Goal: Obtain resource: Download file/media

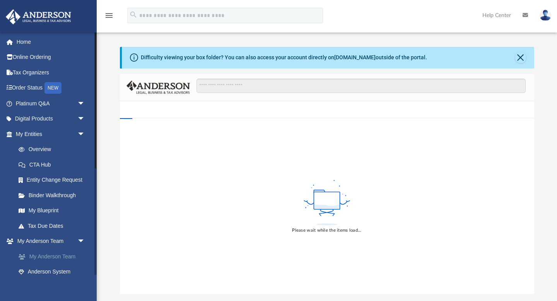
click at [63, 260] on link "My Anderson Team" at bounding box center [54, 256] width 86 height 15
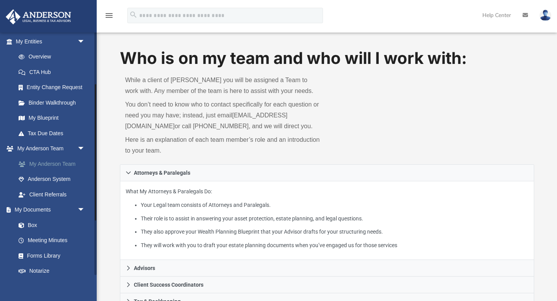
scroll to position [190, 0]
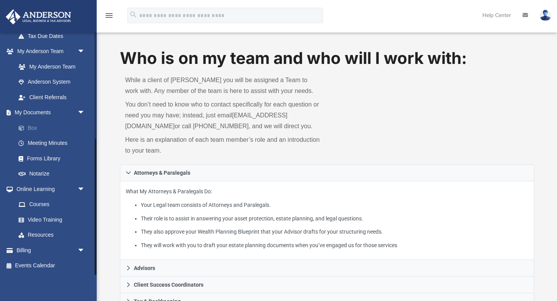
click at [36, 124] on link "Box" at bounding box center [54, 127] width 86 height 15
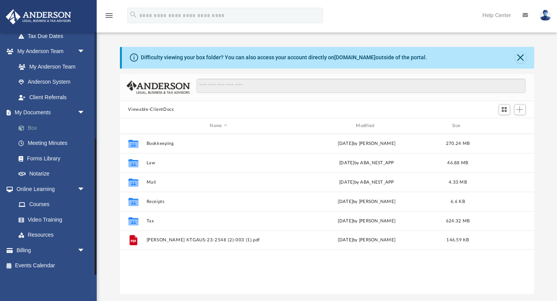
scroll to position [176, 415]
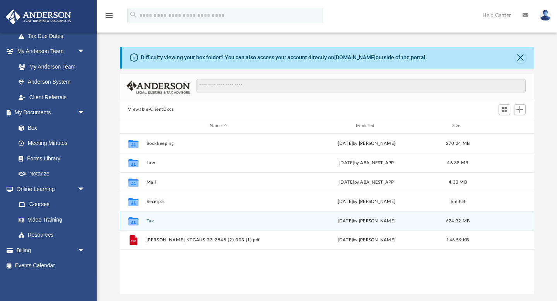
click at [153, 222] on button "Tax" at bounding box center [218, 220] width 145 height 5
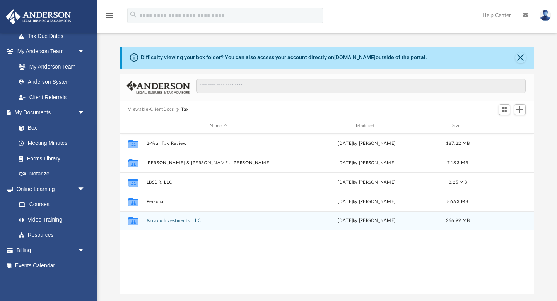
click at [156, 221] on button "Xanadu Investments, LLC" at bounding box center [218, 220] width 145 height 5
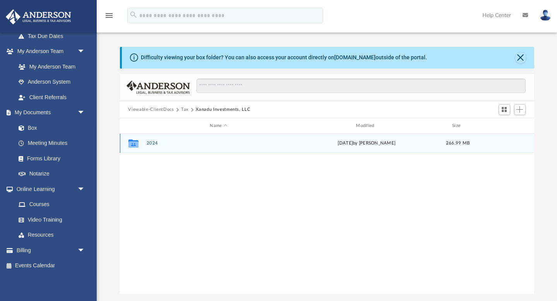
click at [149, 143] on button "2024" at bounding box center [218, 143] width 145 height 5
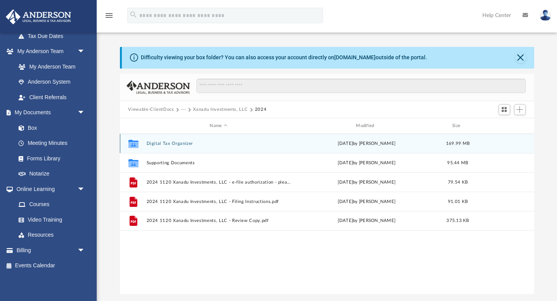
click at [167, 145] on button "Digital Tax Organizer" at bounding box center [218, 143] width 145 height 5
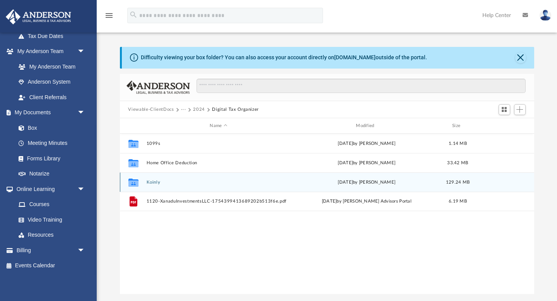
click at [153, 180] on button "Koinly" at bounding box center [218, 182] width 145 height 5
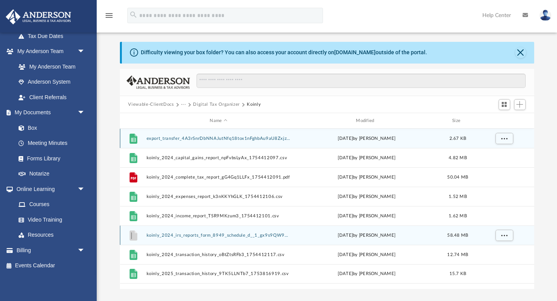
scroll to position [4, 0]
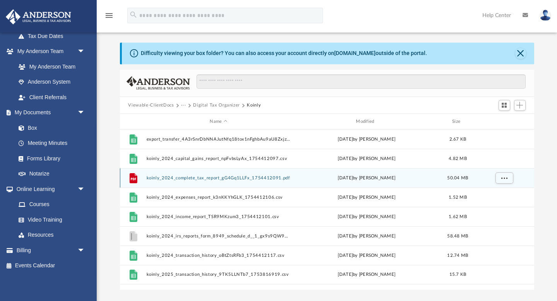
click at [197, 176] on button "koinly_2024_complete_tax_report_gG4Gq1LLFx_1754412091.pdf" at bounding box center [218, 177] width 145 height 5
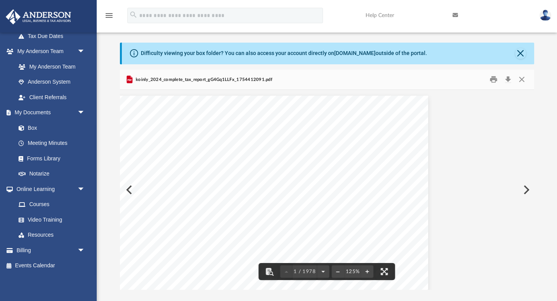
scroll to position [0, 0]
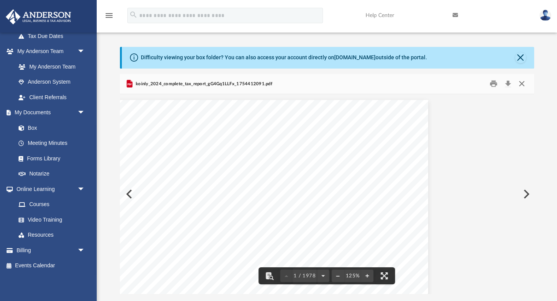
click at [524, 84] on button "Close" at bounding box center [522, 84] width 14 height 12
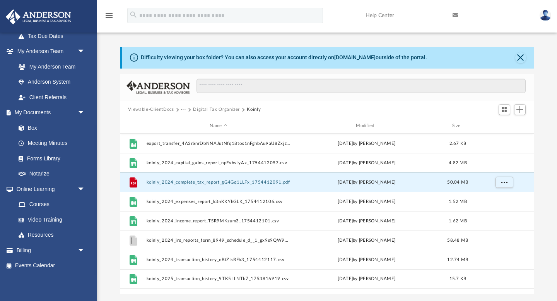
click at [184, 109] on button "···" at bounding box center [183, 109] width 5 height 7
